Goal: Task Accomplishment & Management: Manage account settings

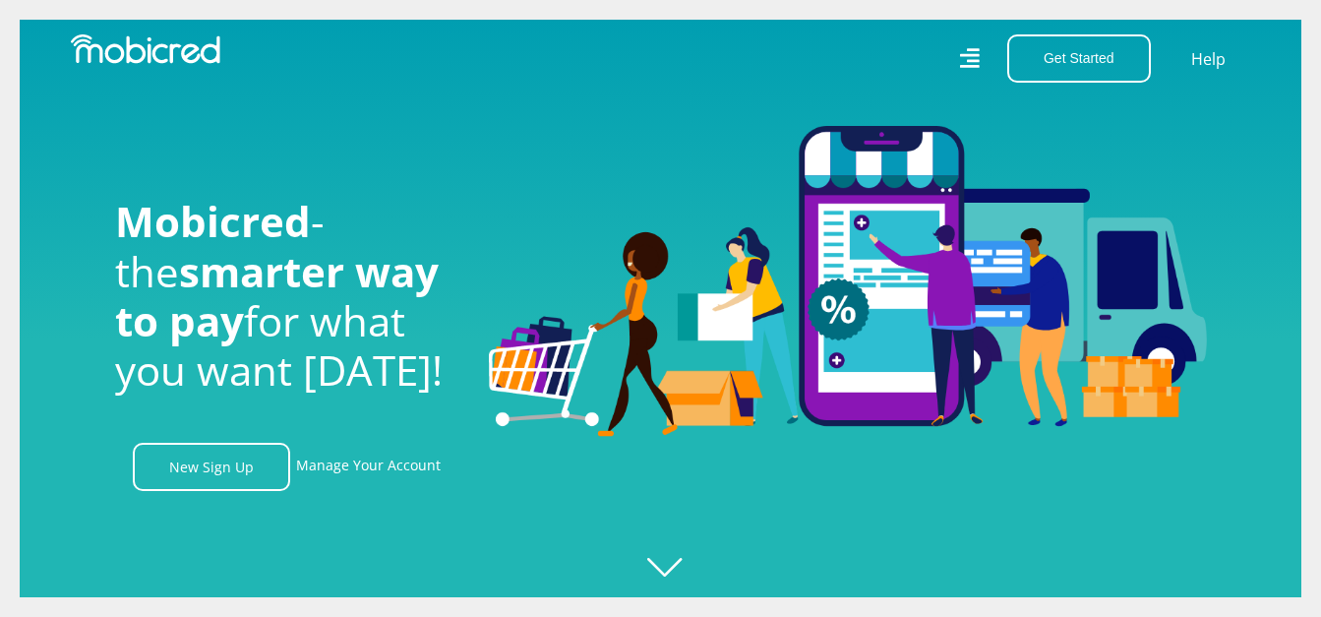
scroll to position [0, 1402]
click at [354, 474] on link "Manage Your Account" at bounding box center [368, 467] width 145 height 48
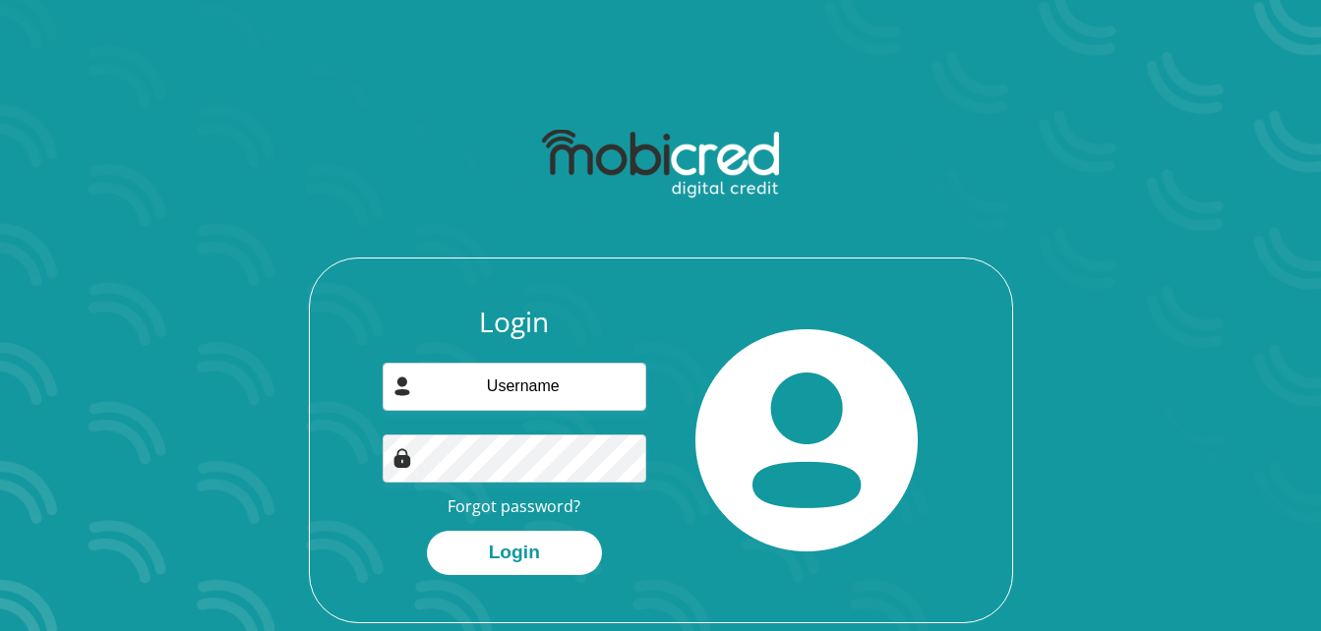
scroll to position [112, 0]
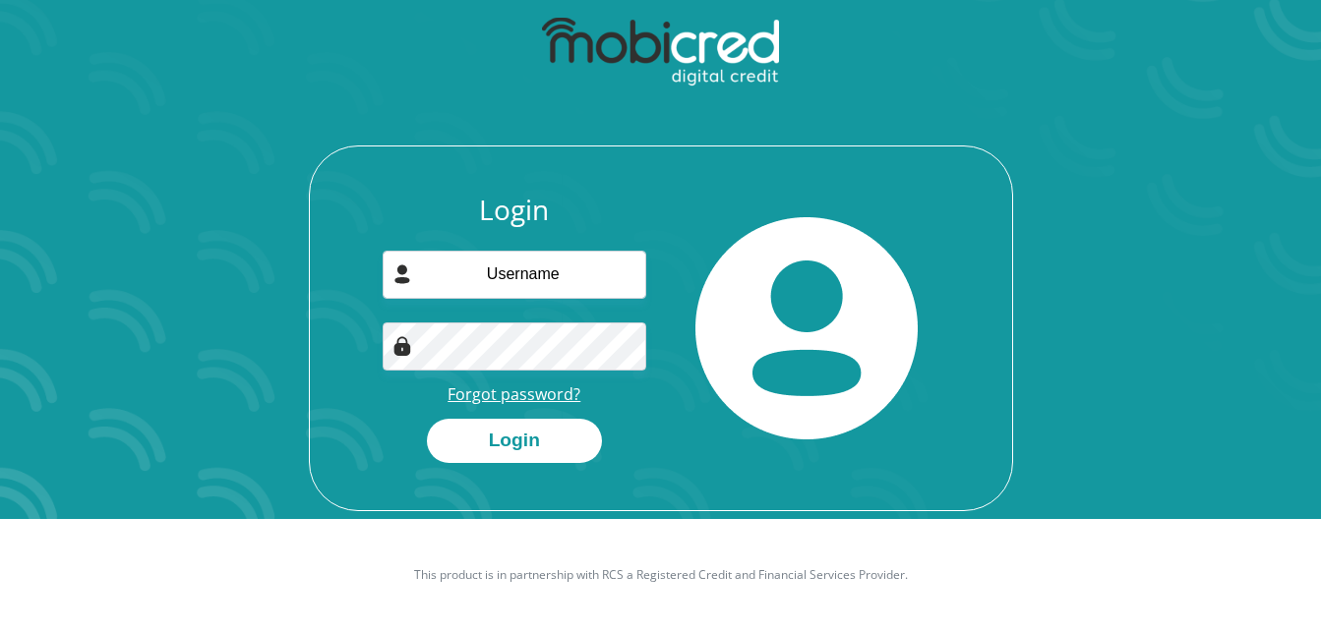
click at [498, 391] on link "Forgot password?" at bounding box center [514, 395] width 133 height 22
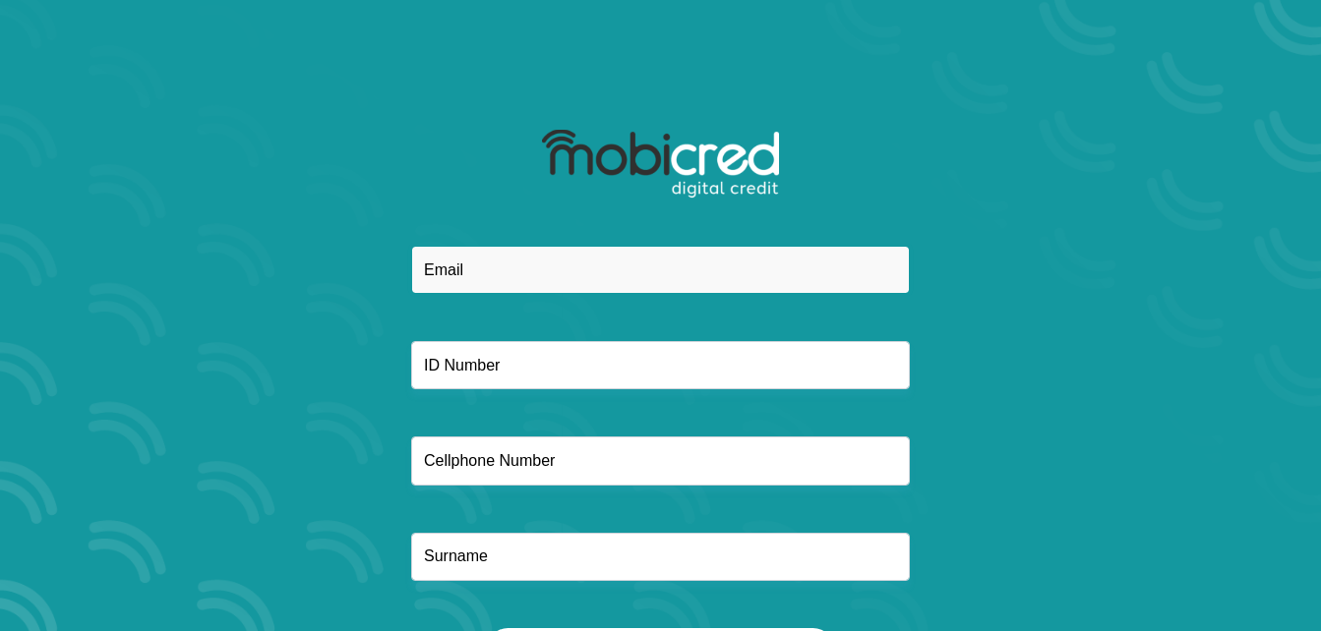
click at [538, 269] on input "email" at bounding box center [660, 270] width 499 height 48
type input "ntsibandesilindokuhle@gmail.com"
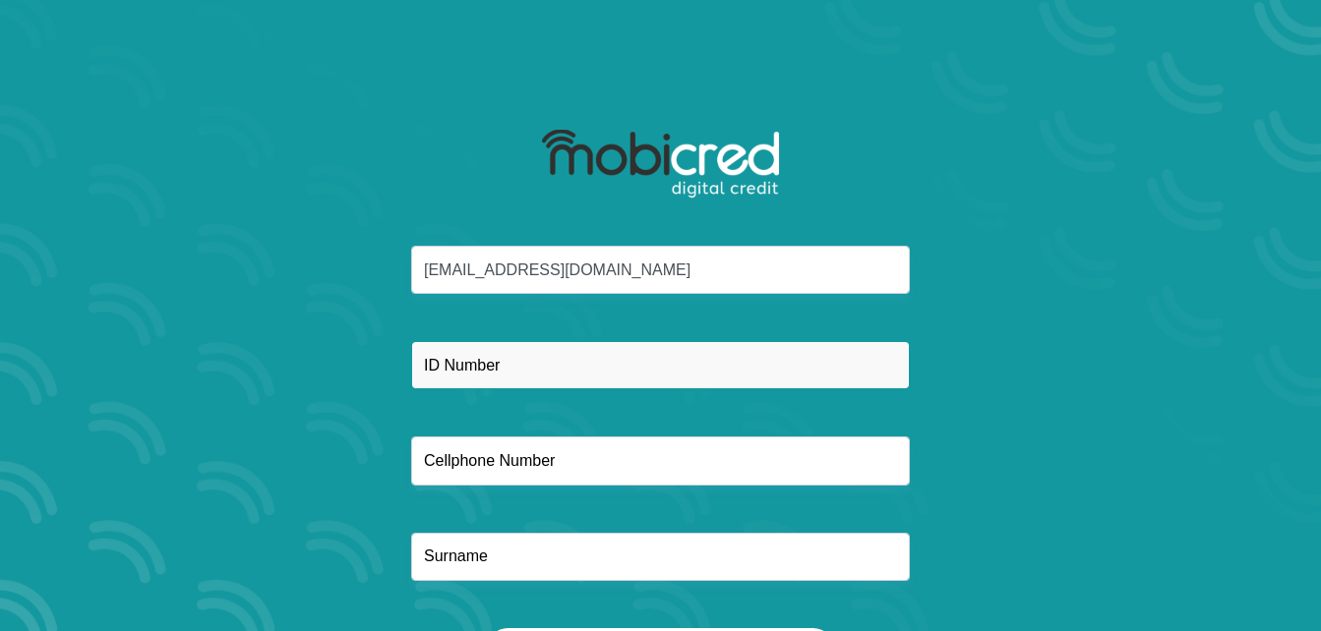
type input "7509250519082"
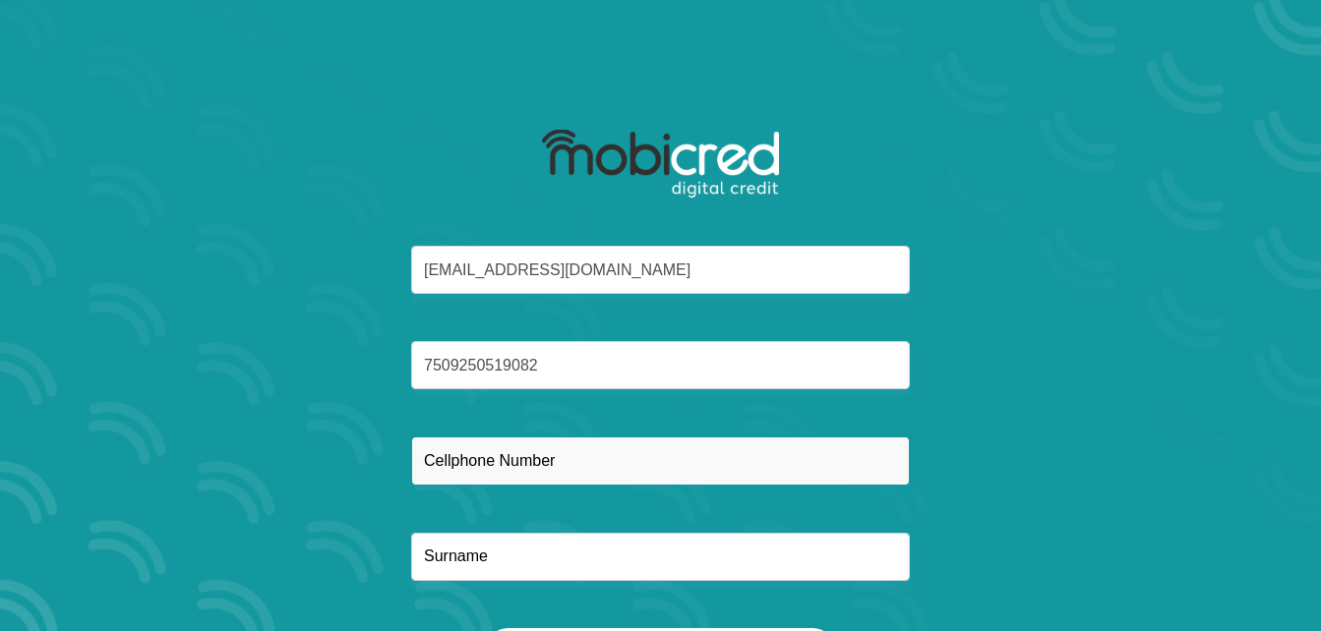
type input "0729612035"
type input "Khanyi"
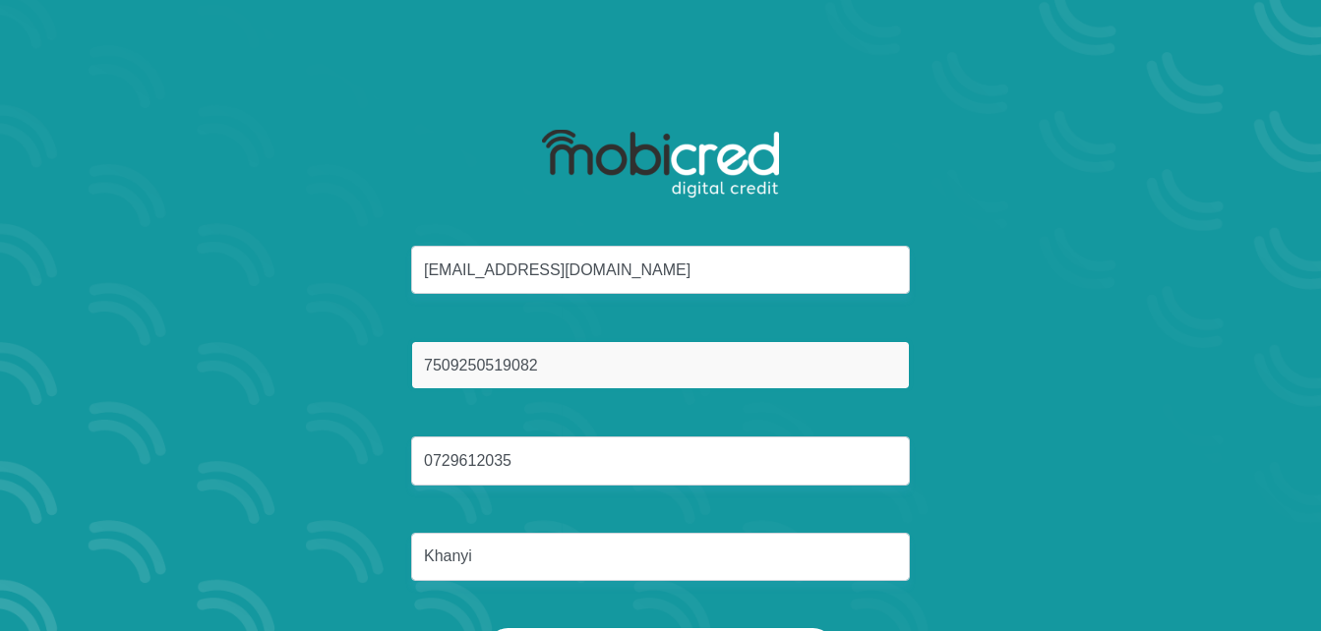
click at [590, 363] on input "7509250519082" at bounding box center [660, 365] width 499 height 48
type input "9606130694081"
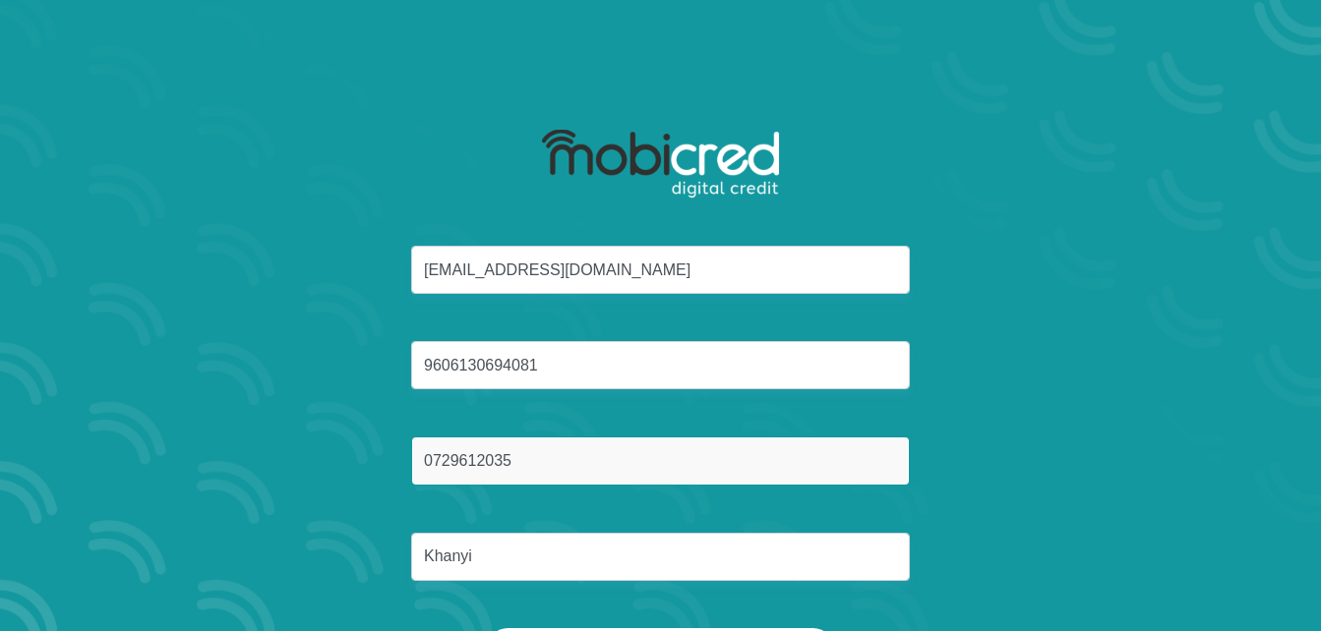
click at [545, 468] on input "0729612035" at bounding box center [660, 461] width 499 height 48
type input "0718488733"
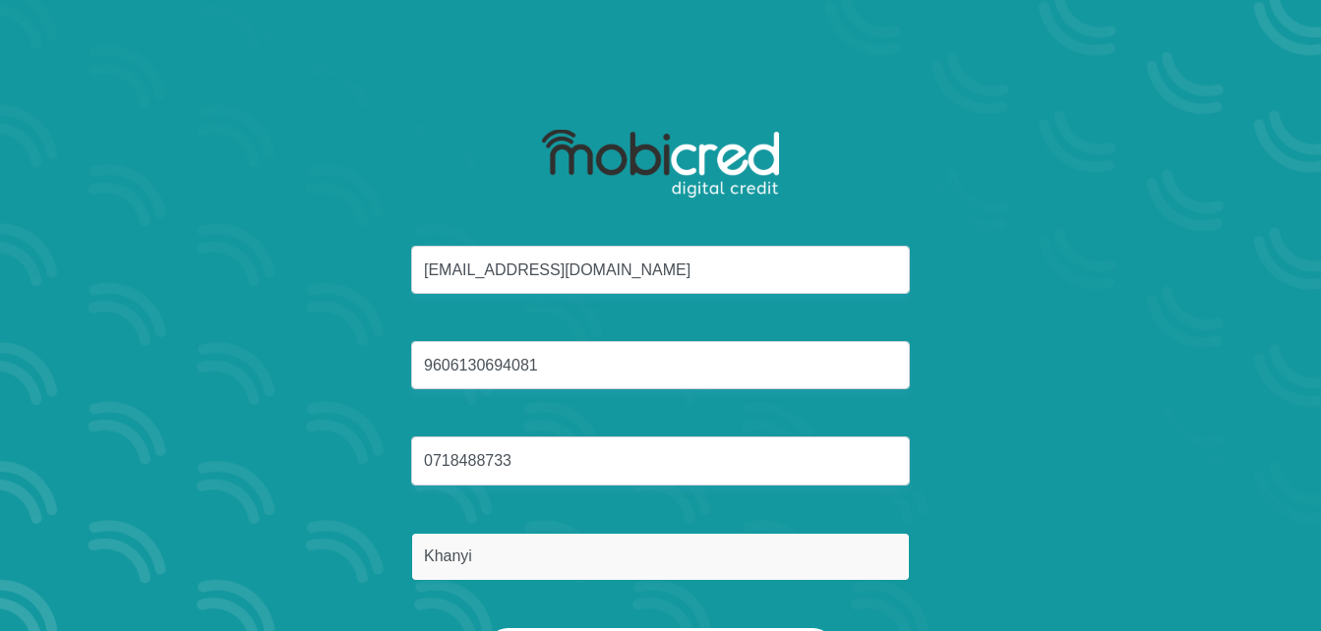
click at [511, 567] on input "Khanyi" at bounding box center [660, 557] width 499 height 48
type input "Ntsibande"
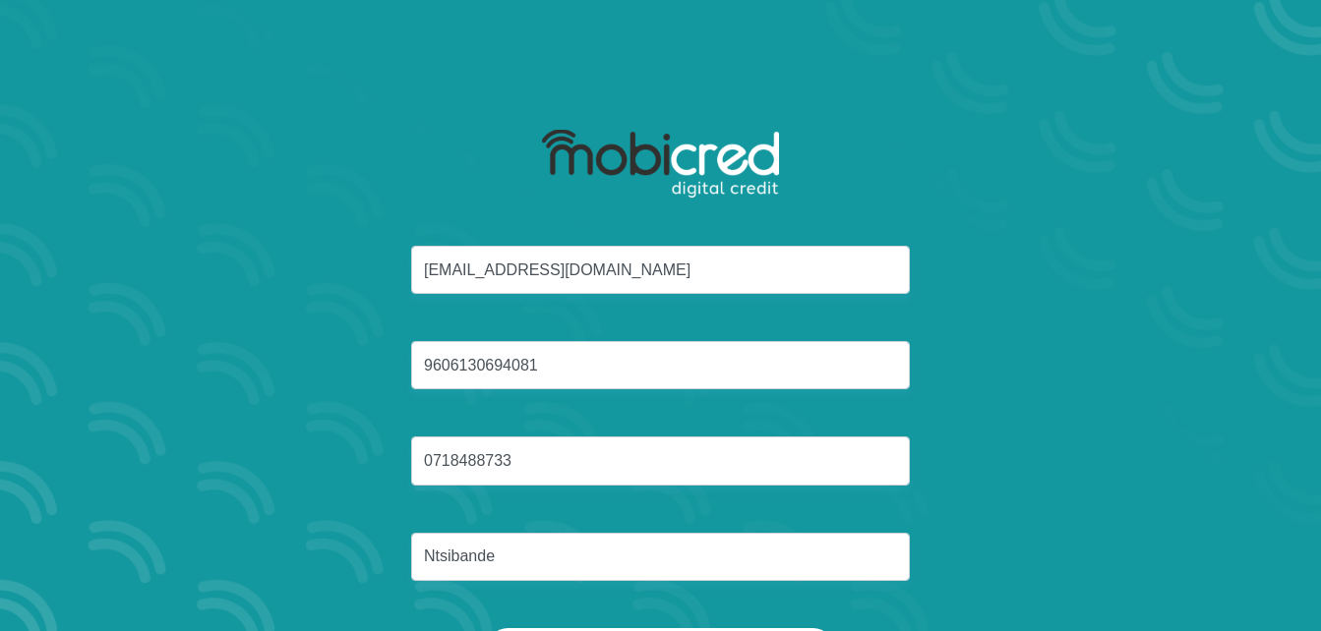
click at [1046, 370] on div "ntsibandesilindokuhle@gmail.com 9606130694081 0718488733 Ntsibande" at bounding box center [661, 437] width 1056 height 383
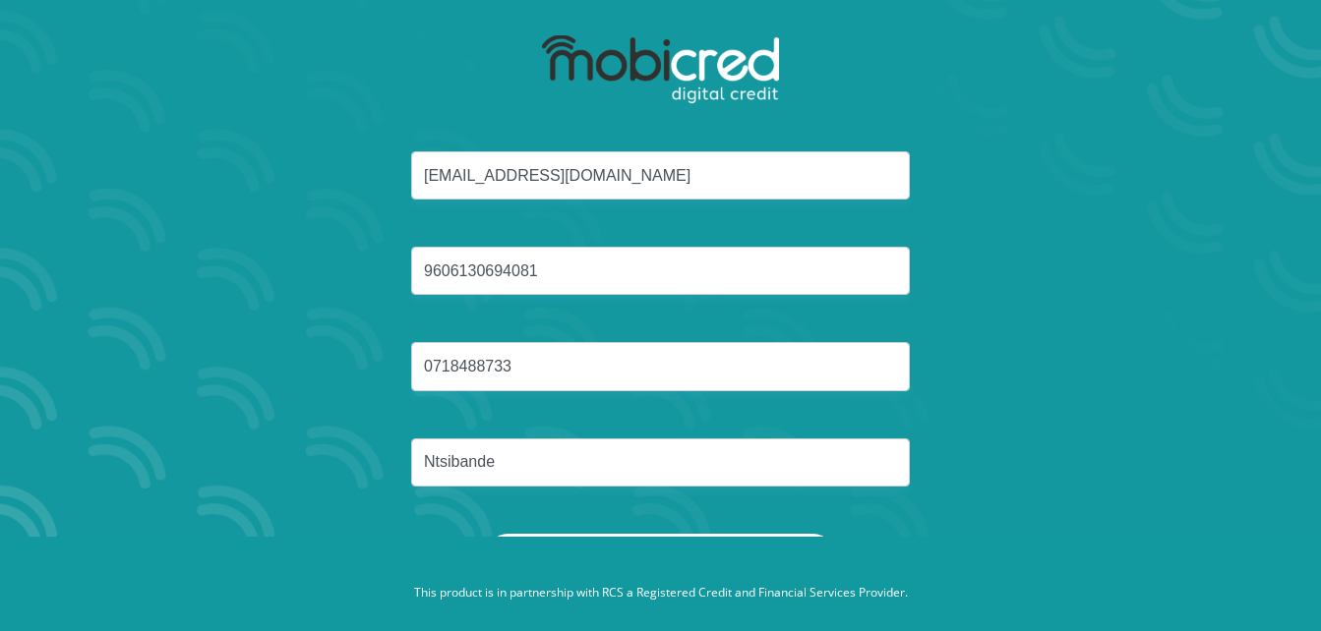
scroll to position [102, 0]
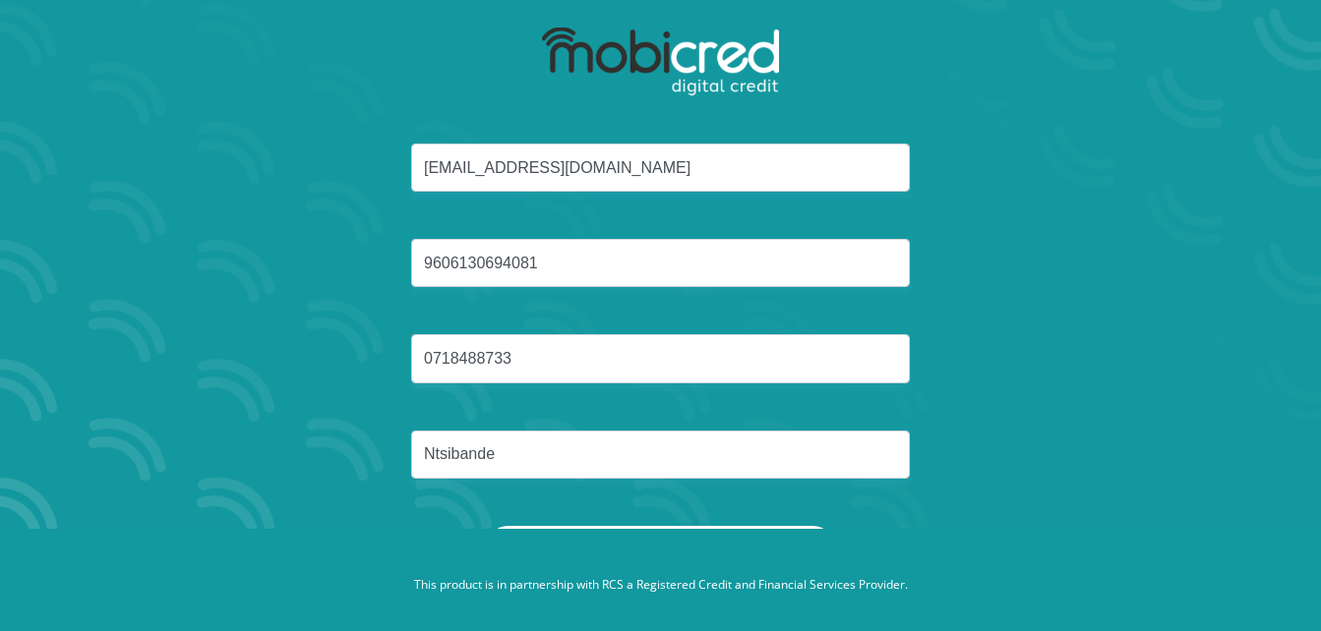
click at [1312, 249] on section "ntsibandesilindokuhle@gmail.com 9606130694081 0718488733 Ntsibande Reset Passwo…" at bounding box center [660, 213] width 1321 height 631
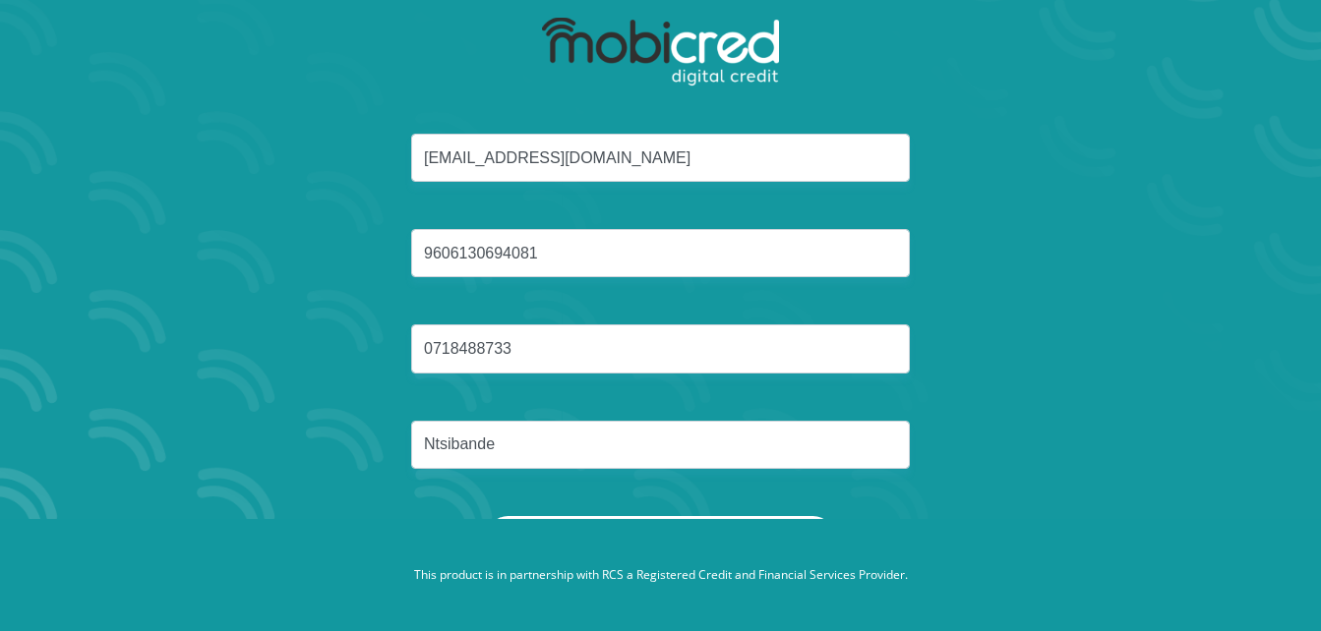
click at [788, 514] on div "ntsibandesilindokuhle@gmail.com 9606130694081 0718488733 Ntsibande" at bounding box center [661, 325] width 1056 height 383
click at [759, 516] on button "Reset Password" at bounding box center [660, 538] width 348 height 44
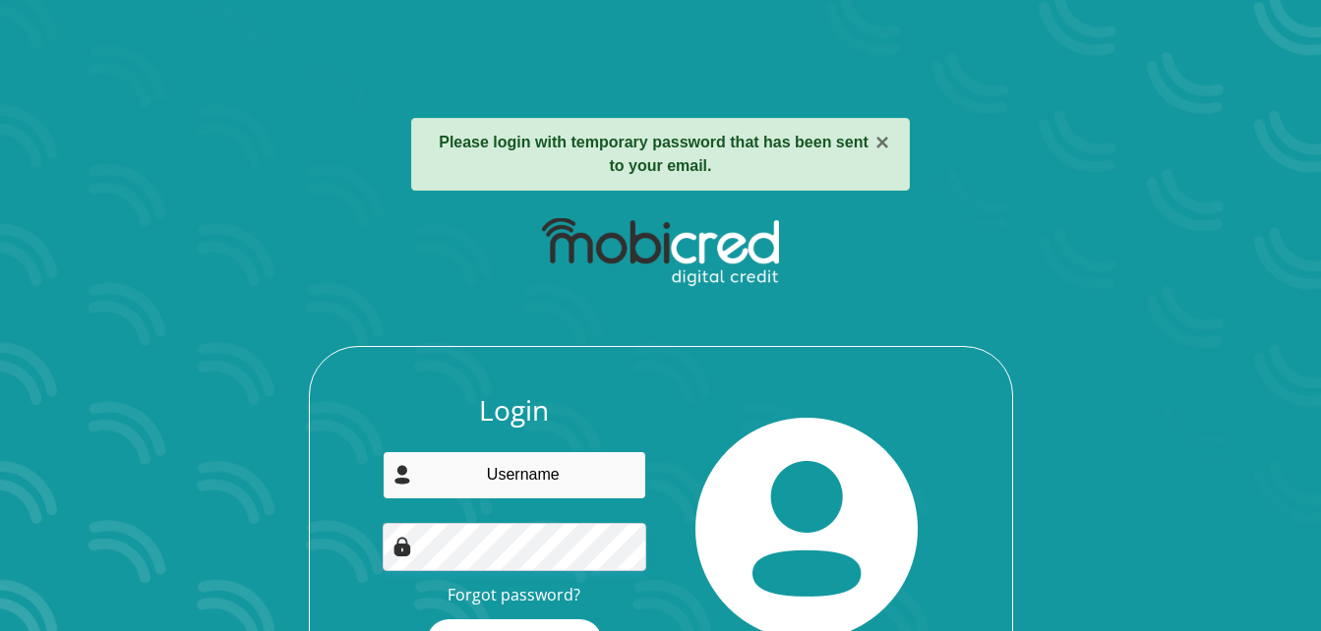
click at [485, 459] on input "email" at bounding box center [515, 475] width 264 height 48
type input "ntsibandesilindokuhle@gmail.com"
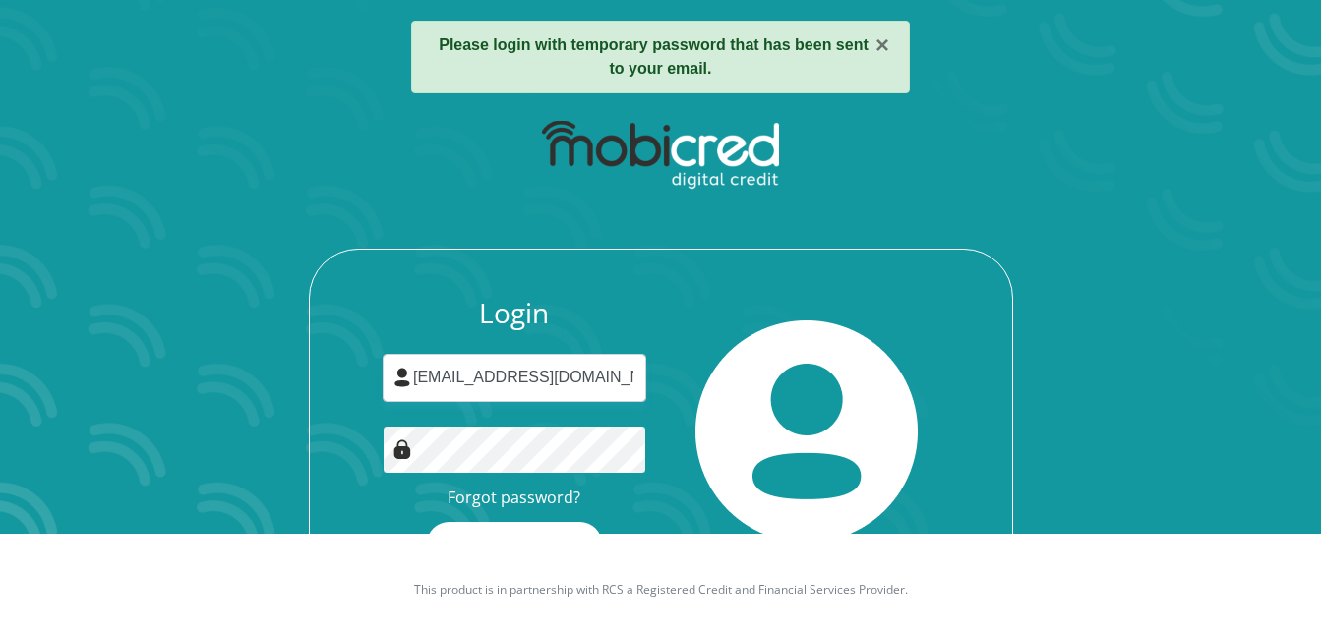
scroll to position [113, 0]
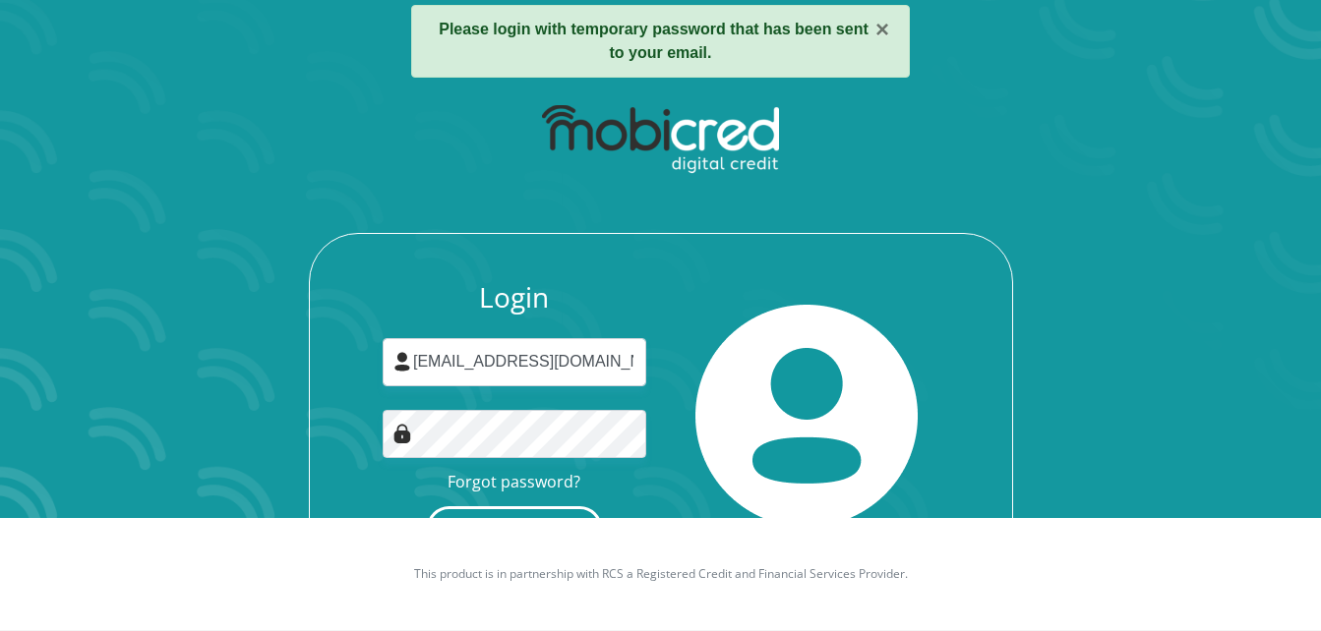
click at [570, 511] on button "Login" at bounding box center [514, 529] width 175 height 44
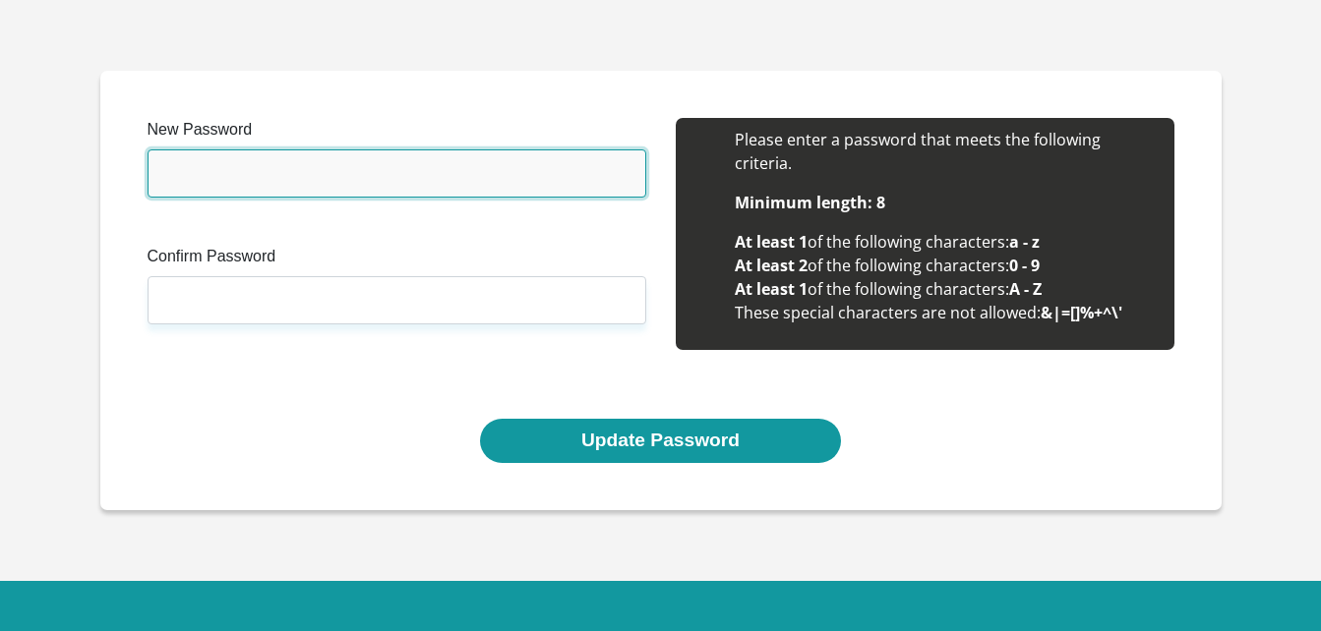
click at [311, 187] on input "New Password" at bounding box center [397, 173] width 499 height 48
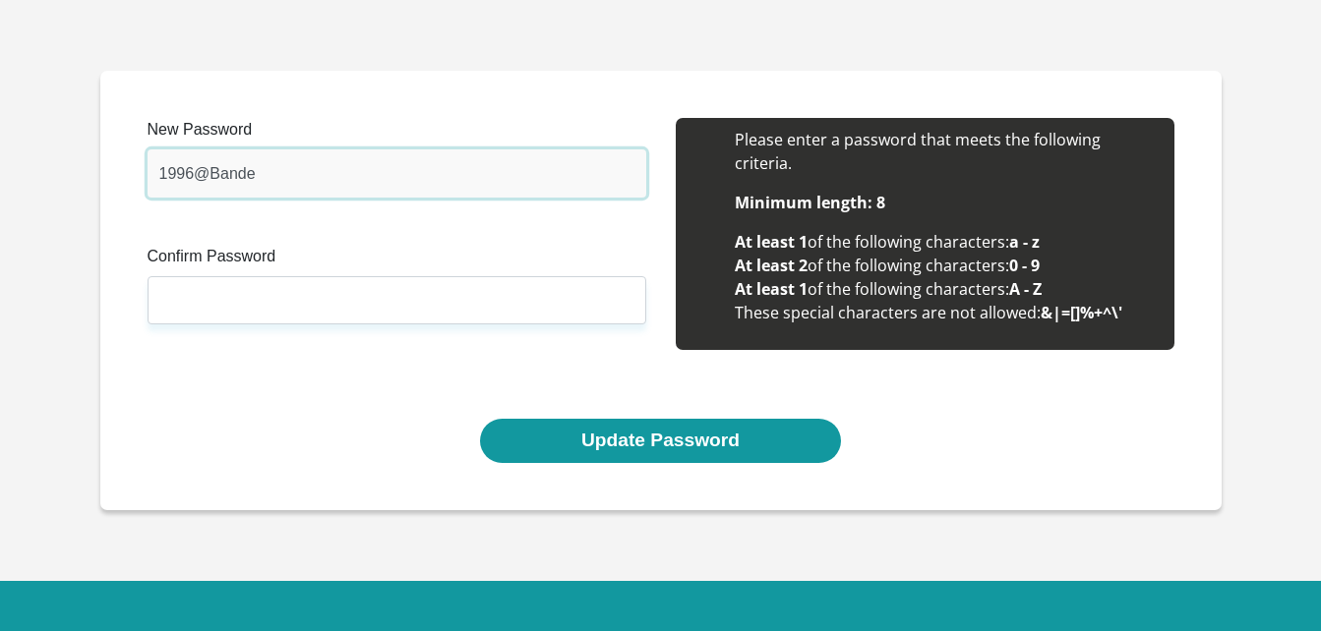
type input "1996@Bande"
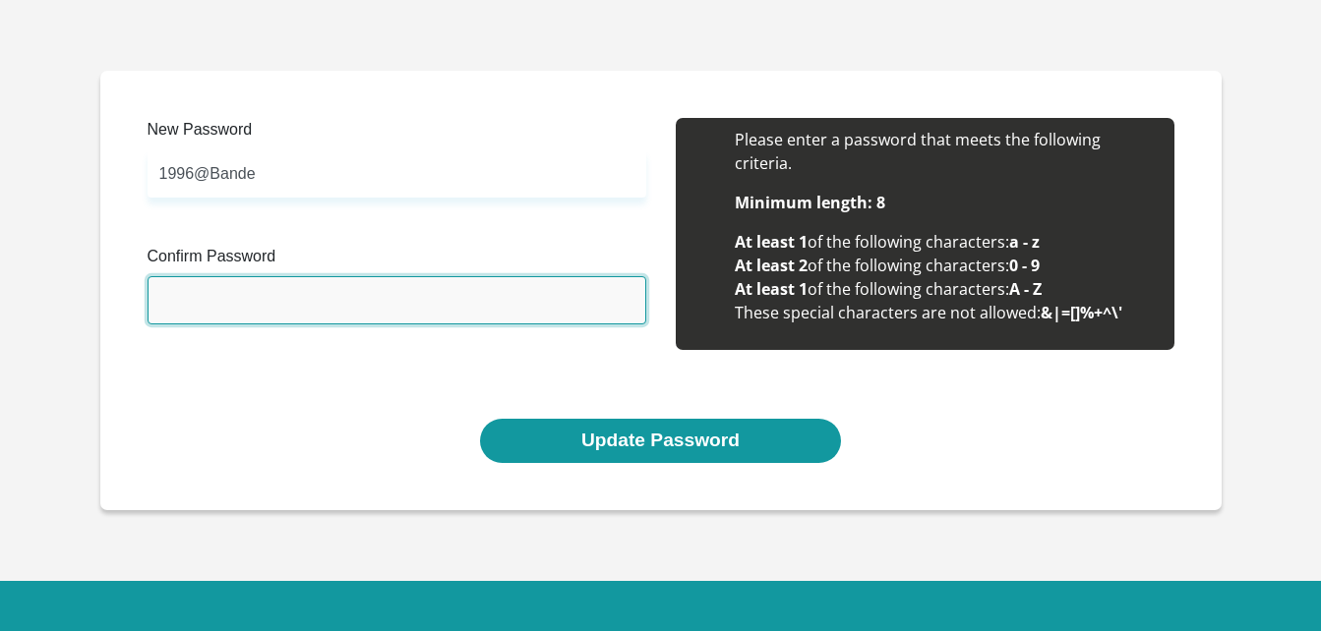
click at [255, 289] on input "Confirm Password" at bounding box center [397, 300] width 499 height 48
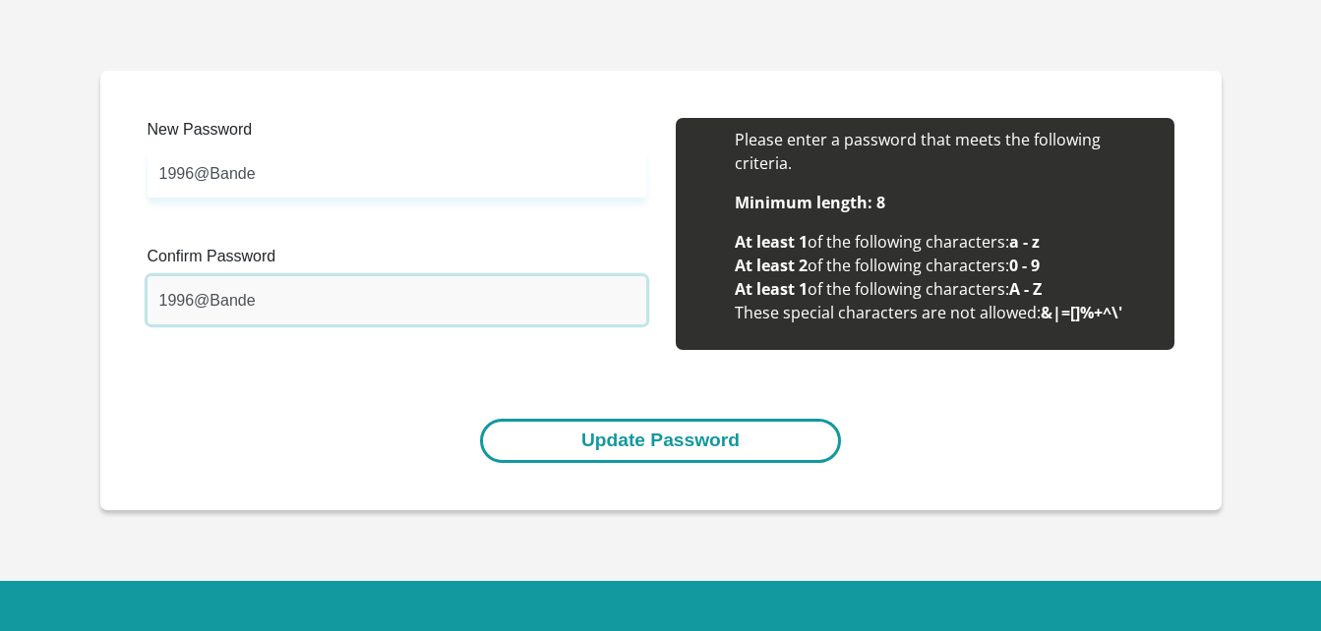
type input "1996@Bande"
click at [584, 435] on button "Update Password" at bounding box center [660, 441] width 361 height 44
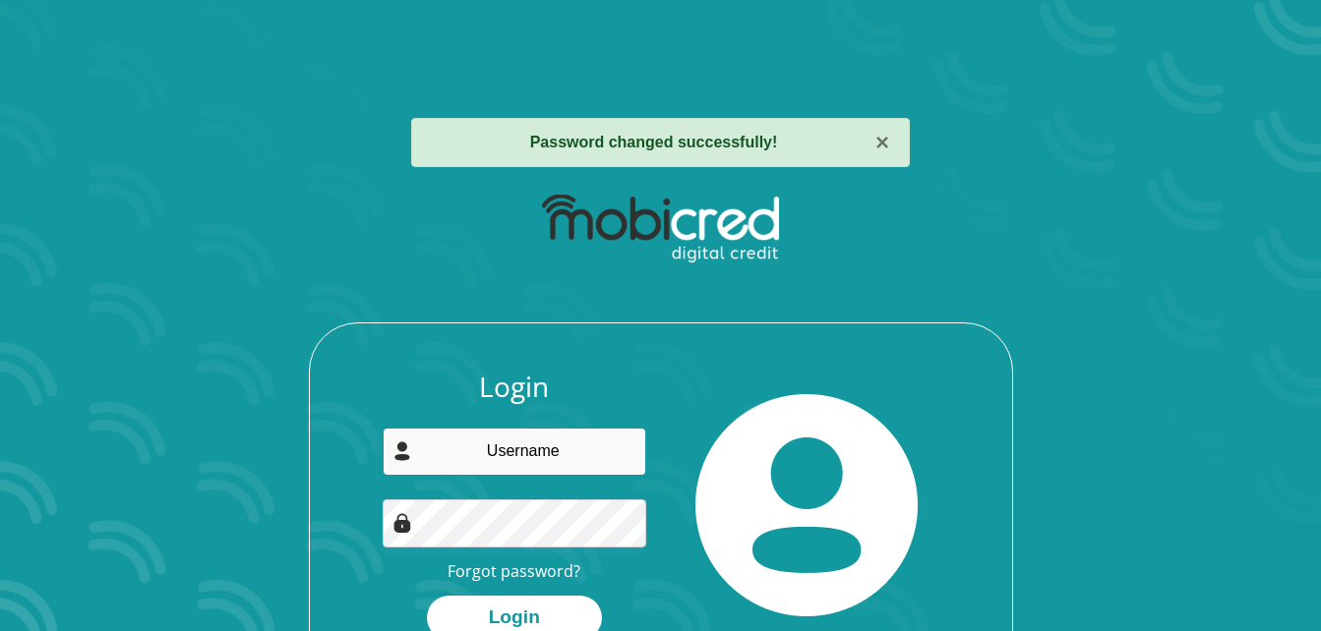
click at [527, 458] on input "email" at bounding box center [515, 452] width 264 height 48
type input "[EMAIL_ADDRESS][DOMAIN_NAME]"
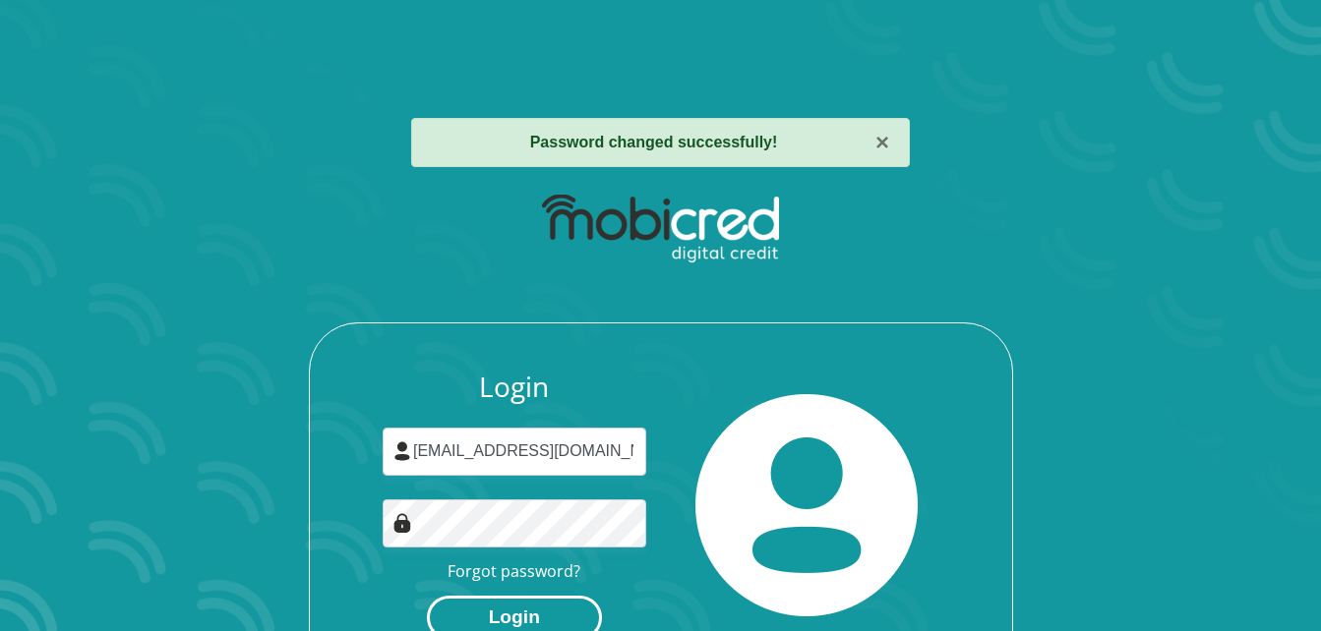
click at [551, 606] on button "Login" at bounding box center [514, 618] width 175 height 44
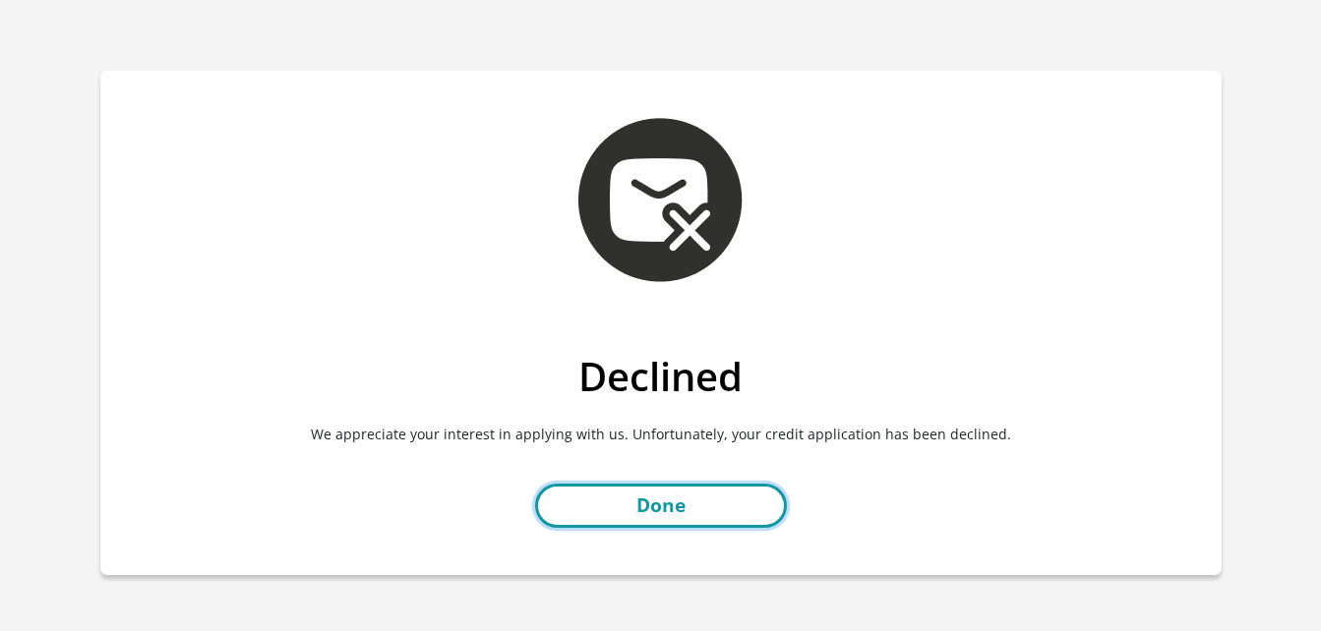
click at [723, 506] on link "Done" at bounding box center [661, 506] width 252 height 44
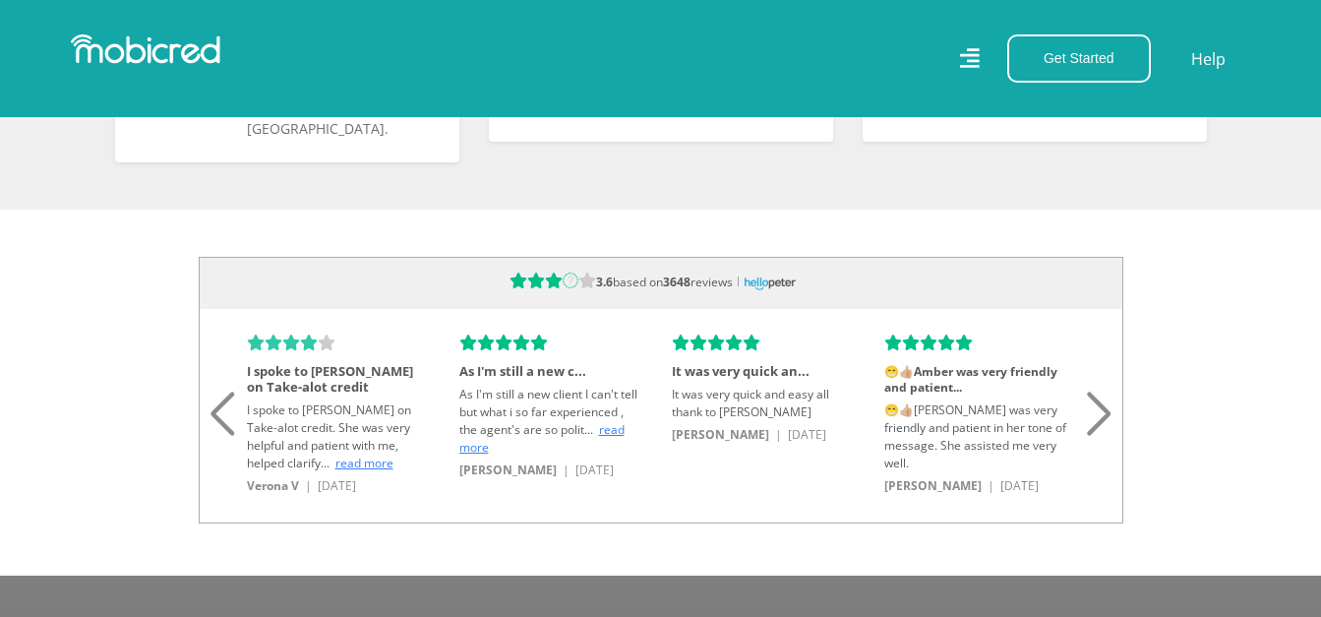
scroll to position [0, 3644]
